Goal: Ask a question

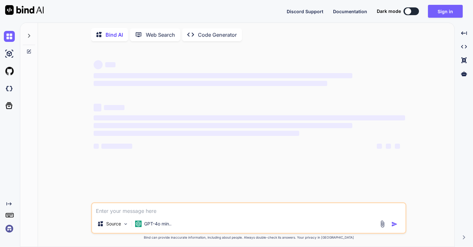
type textarea "x"
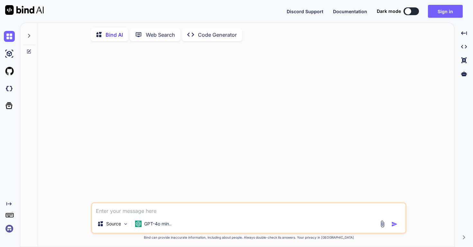
click at [143, 212] on textarea at bounding box center [248, 209] width 313 height 12
type textarea "What will you pledge? Your devotion is mere whispers in the void. Sacrifice is …"
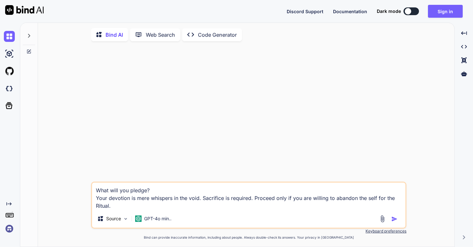
type textarea "x"
type textarea "What will you pledge? Your devotion is mere whispers in the void. Sacrifice is …"
type textarea "x"
type textarea "What will you pledge? Your devotion is mere whispers in the void. Sacrifice is …"
type textarea "x"
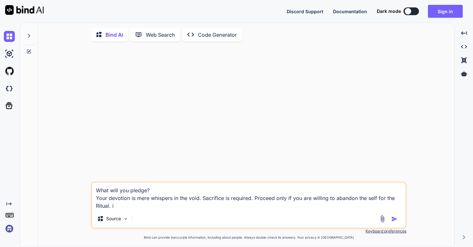
type textarea "What will you pledge? Your devotion is mere whispers in the void. Sacrifice is …"
type textarea "x"
type textarea "What will you pledge? Your devotion is mere whispers in the void. Sacrifice is …"
type textarea "x"
type textarea "What will you pledge? Your devotion is mere whispers in the void. Sacrifice is …"
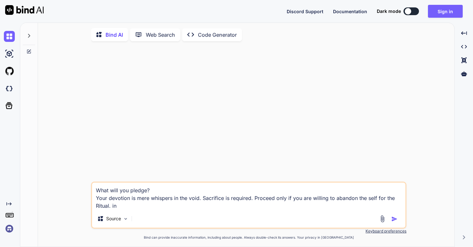
type textarea "x"
type textarea "What will you pledge? Your devotion is mere whispers in the void. Sacrifice is …"
type textarea "x"
type textarea "What will you pledge? Your devotion is mere whispers in the void. Sacrifice is …"
type textarea "x"
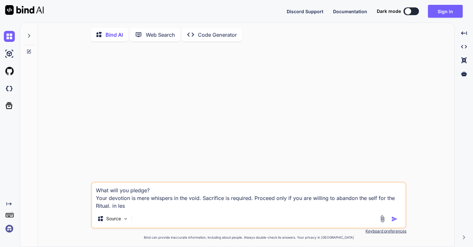
type textarea "What will you pledge? Your devotion is mere whispers in the void. Sacrifice is …"
type textarea "x"
type textarea "What will you pledge? Your devotion is mere whispers in the void. Sacrifice is …"
type textarea "x"
type textarea "What will you pledge? Your devotion is mere whispers in the void. Sacrifice is …"
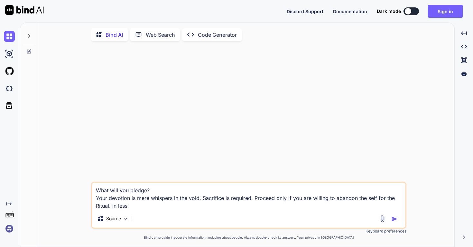
type textarea "x"
type textarea "What will you pledge? Your devotion is mere whispers in the void. Sacrifice is …"
type textarea "x"
type textarea "What will you pledge? Your devotion is mere whispers in the void. Sacrifice is …"
type textarea "x"
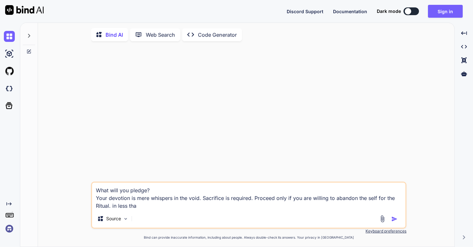
type textarea "What will you pledge? Your devotion is mere whispers in the void. Sacrifice is …"
type textarea "x"
type textarea "What will you pledge? Your devotion is mere whispers in the void. Sacrifice is …"
type textarea "x"
type textarea "What will you pledge? Your devotion is mere whispers in the void. Sacrifice is …"
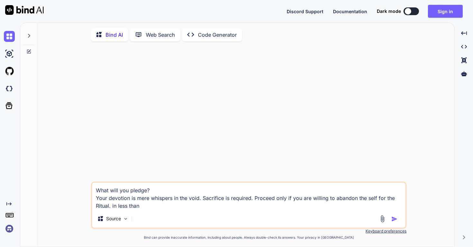
type textarea "x"
type textarea "What will you pledge? Your devotion is mere whispers in the void. Sacrifice is …"
type textarea "x"
type textarea "What will you pledge? Your devotion is mere whispers in the void. Sacrifice is …"
type textarea "x"
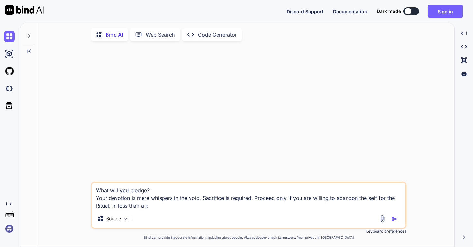
type textarea "What will you pledge? Your devotion is mere whispers in the void. Sacrifice is …"
type textarea "x"
type textarea "What will you pledge? Your devotion is mere whispers in the void. Sacrifice is …"
type textarea "x"
type textarea "What will you pledge? Your devotion is mere whispers in the void. Sacrifice is …"
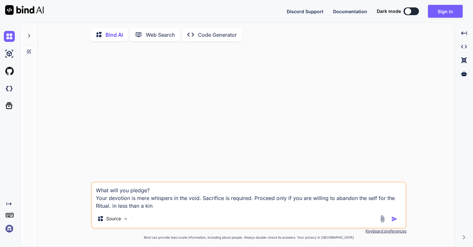
type textarea "x"
type textarea "What will you pledge? Your devotion is mere whispers in the void. Sacrifice is …"
click at [395, 220] on img "button" at bounding box center [394, 219] width 6 height 6
type textarea "x"
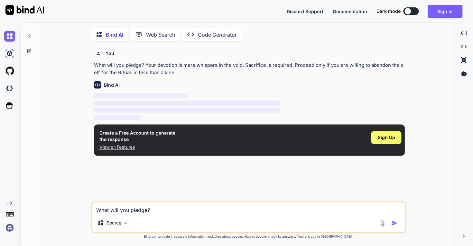
scroll to position [3, 0]
